Goal: Information Seeking & Learning: Learn about a topic

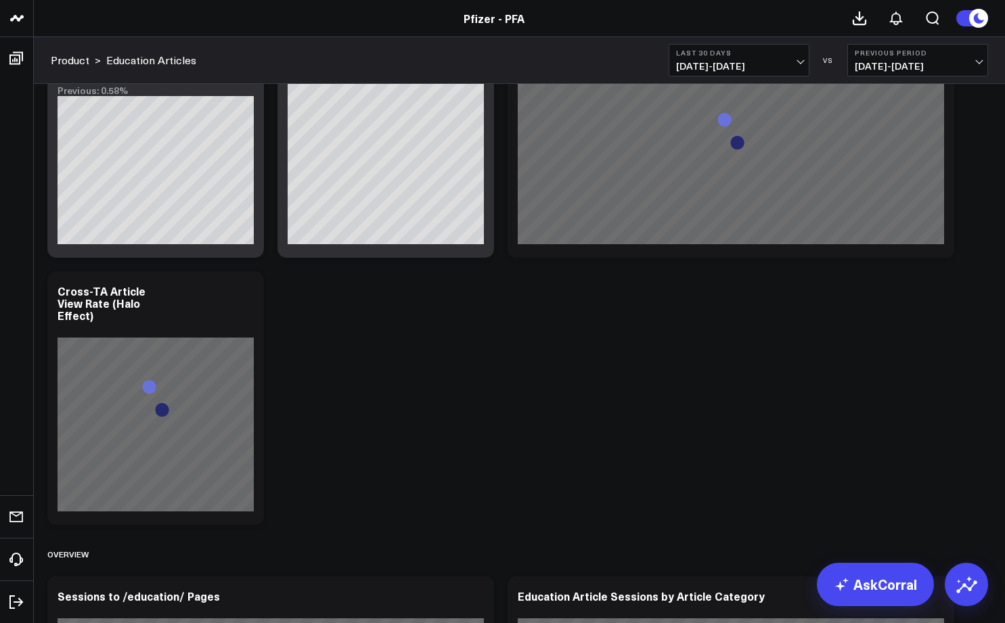
scroll to position [839, 0]
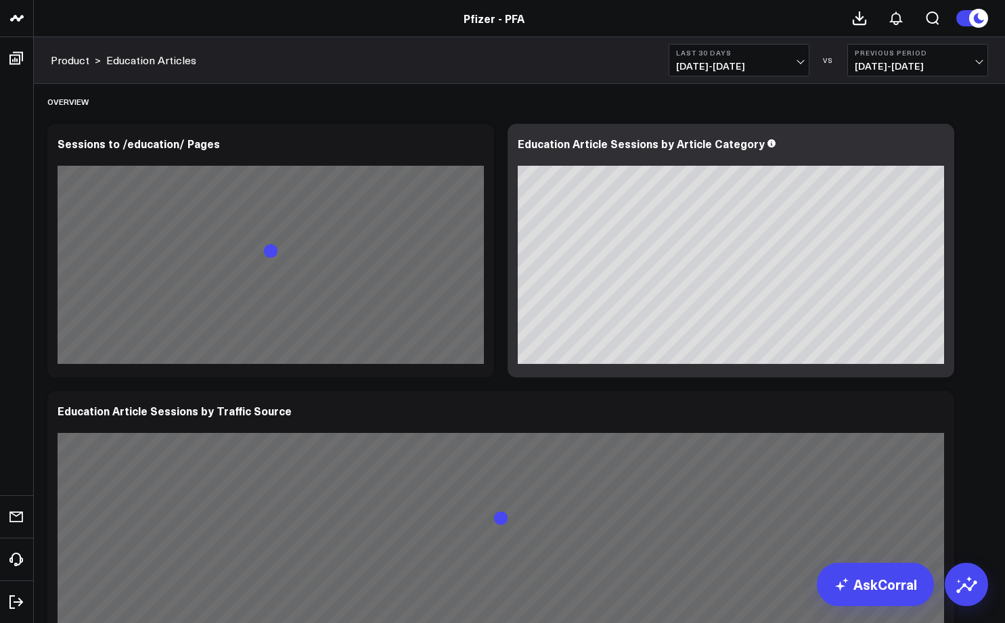
scroll to position [1148, 0]
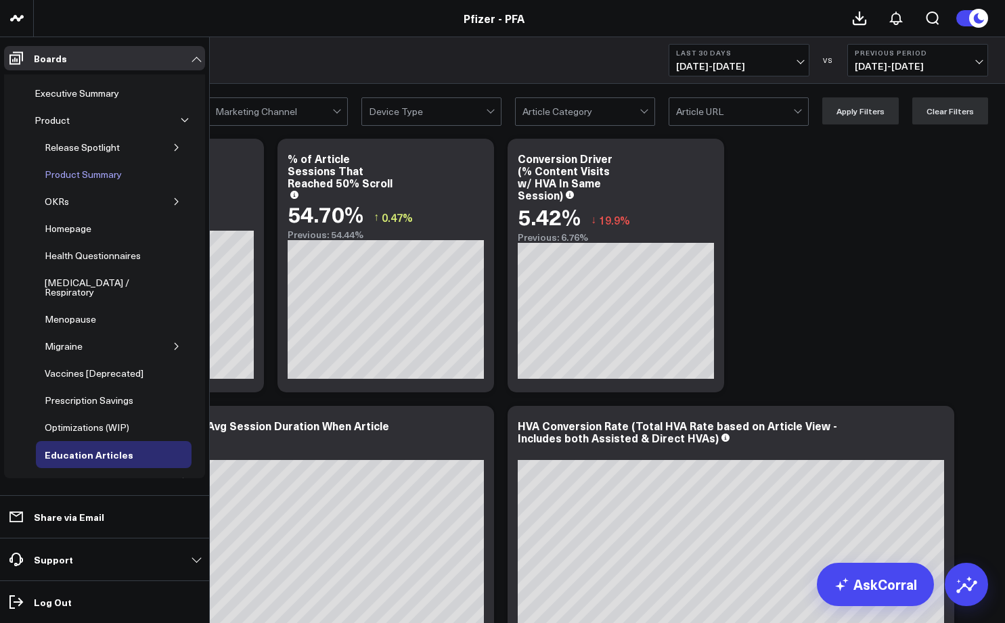
click at [56, 174] on div "Product Summary" at bounding box center [83, 174] width 84 height 16
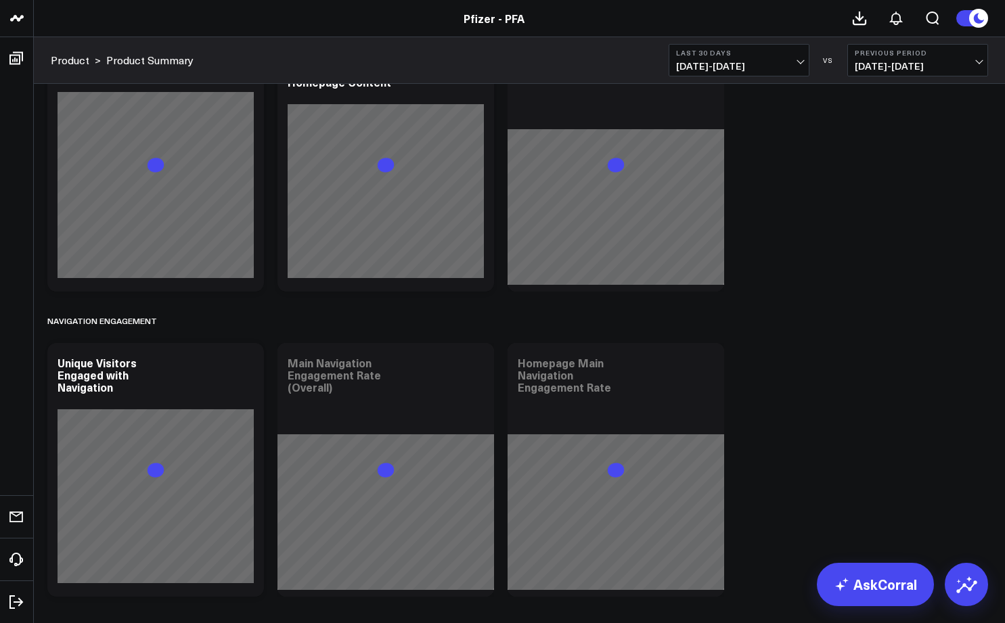
scroll to position [5813, 0]
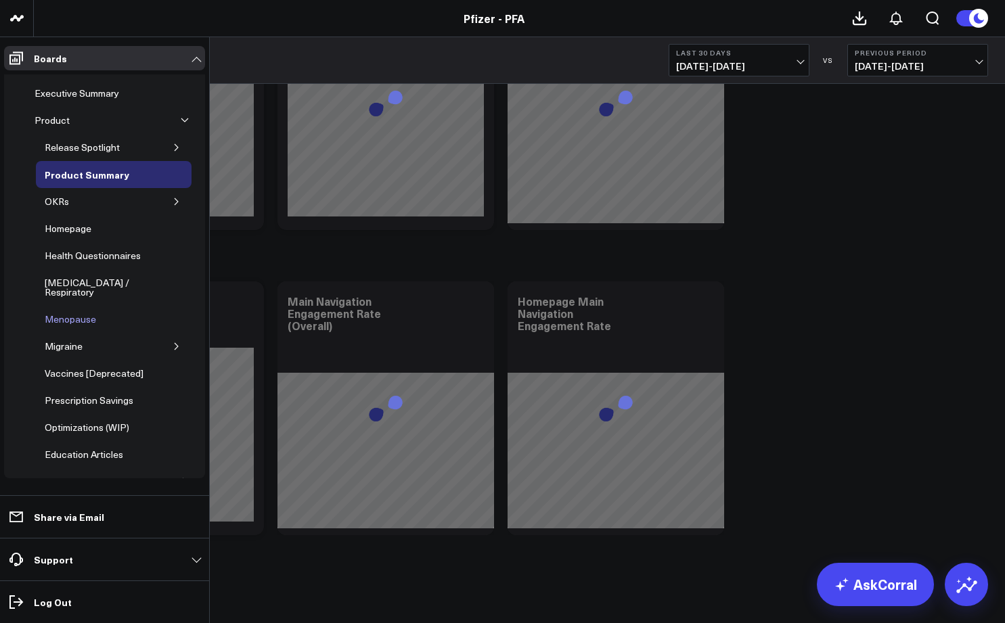
click at [73, 312] on div "Menopause" at bounding box center [70, 319] width 58 height 16
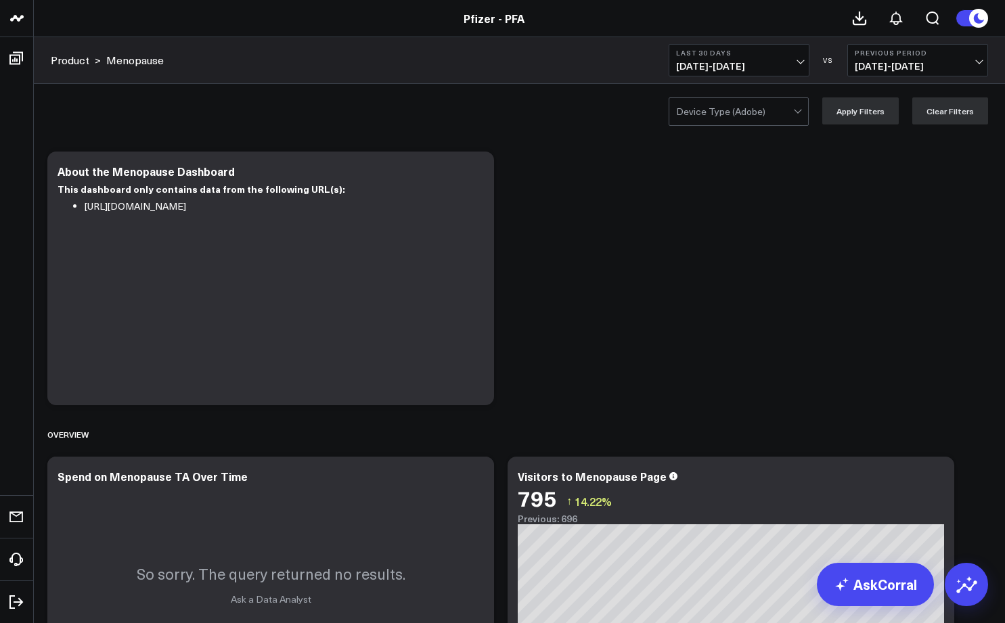
scroll to position [268, 0]
